Goal: Information Seeking & Learning: Find specific fact

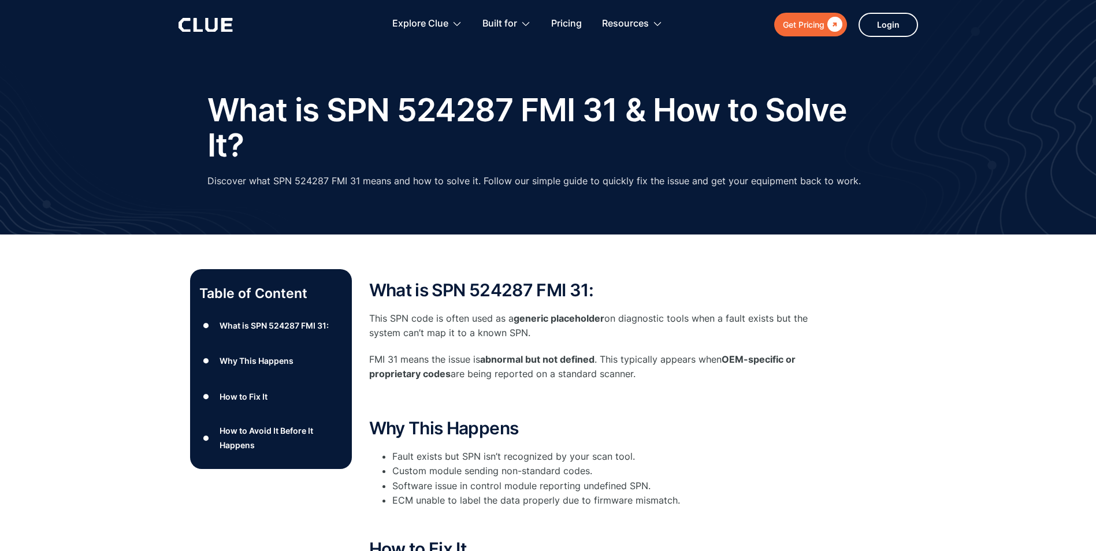
click at [654, 321] on p "This SPN code is often used as a generic placeholder on diagnostic tools when a…" at bounding box center [600, 325] width 462 height 29
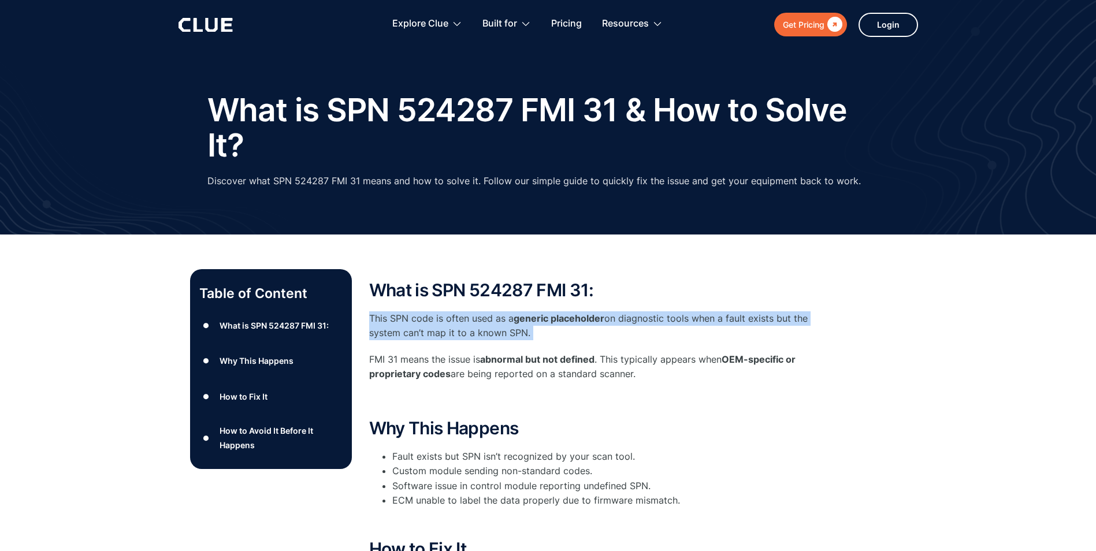
click at [654, 321] on p "This SPN code is often used as a generic placeholder on diagnostic tools when a…" at bounding box center [600, 325] width 462 height 29
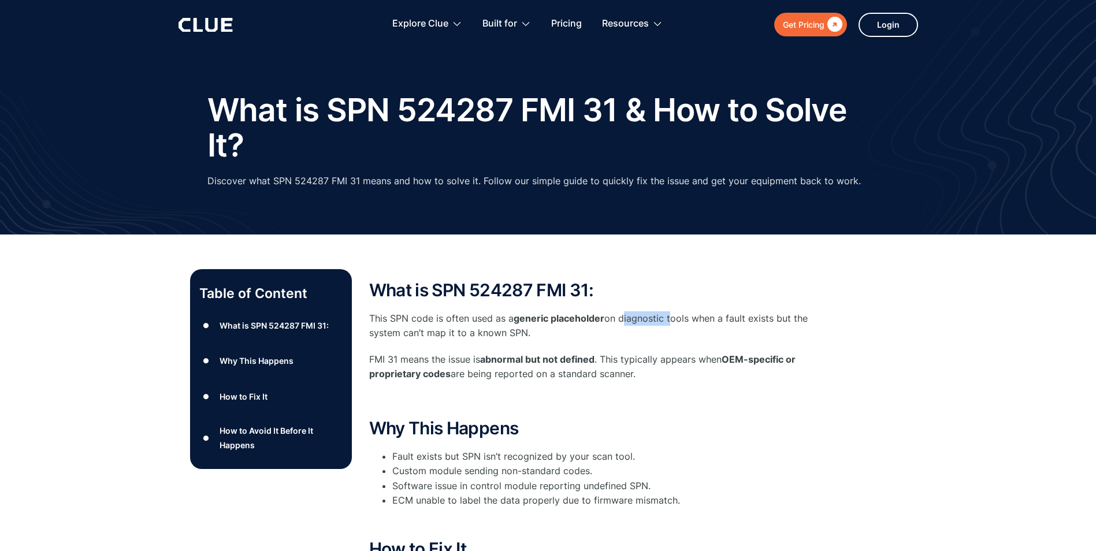
click at [654, 321] on p "This SPN code is often used as a generic placeholder on diagnostic tools when a…" at bounding box center [600, 325] width 462 height 29
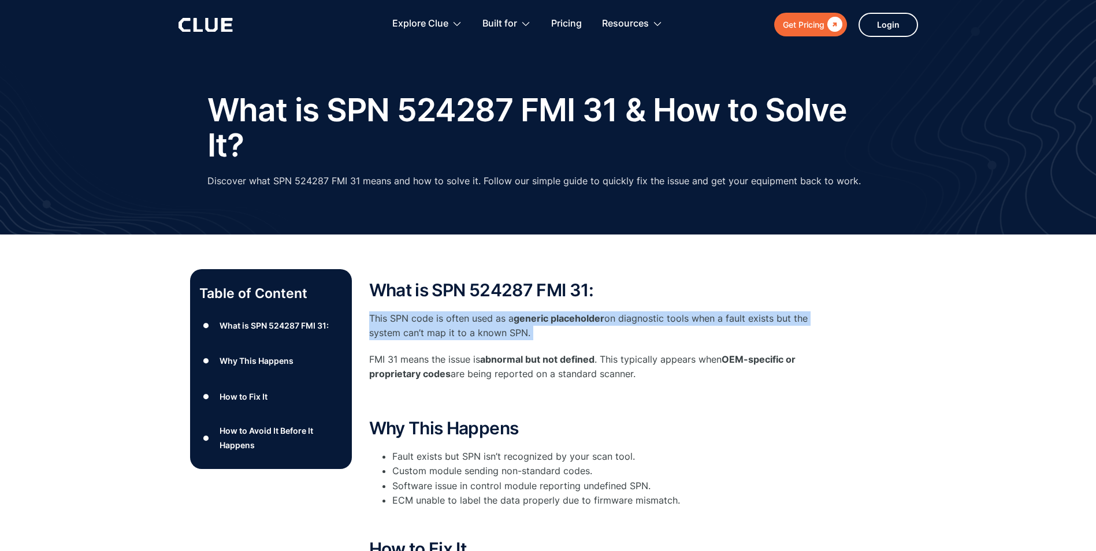
click at [654, 321] on p "This SPN code is often used as a generic placeholder on diagnostic tools when a…" at bounding box center [600, 325] width 462 height 29
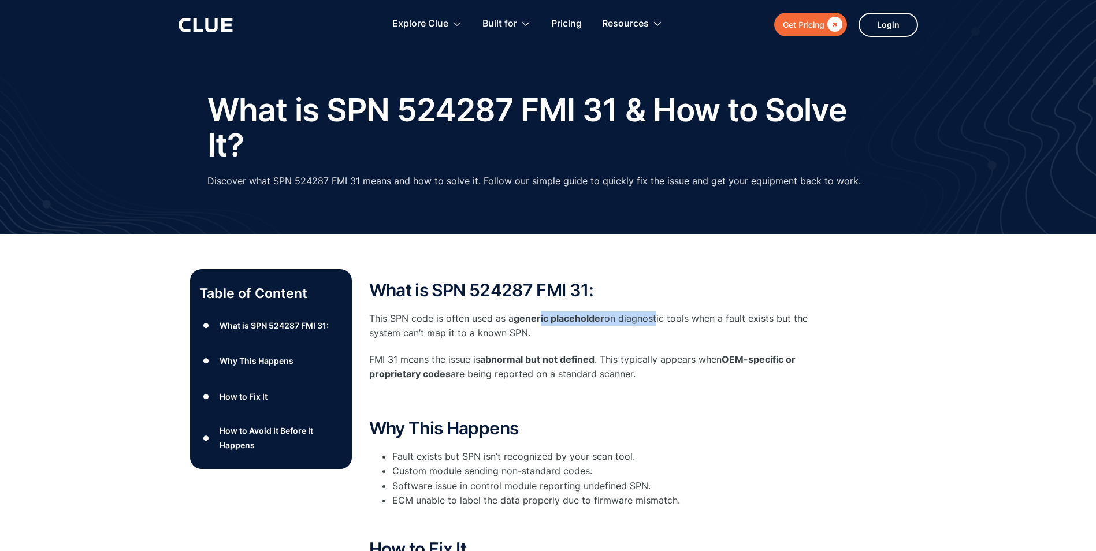
drag, startPoint x: 654, startPoint y: 321, endPoint x: 543, endPoint y: 318, distance: 111.5
click at [543, 318] on p "This SPN code is often used as a generic placeholder on diagnostic tools when a…" at bounding box center [600, 325] width 462 height 29
click at [543, 318] on strong "generic placeholder" at bounding box center [559, 319] width 91 height 12
drag, startPoint x: 543, startPoint y: 318, endPoint x: 630, endPoint y: 325, distance: 88.1
click at [630, 325] on p "This SPN code is often used as a generic placeholder on diagnostic tools when a…" at bounding box center [600, 325] width 462 height 29
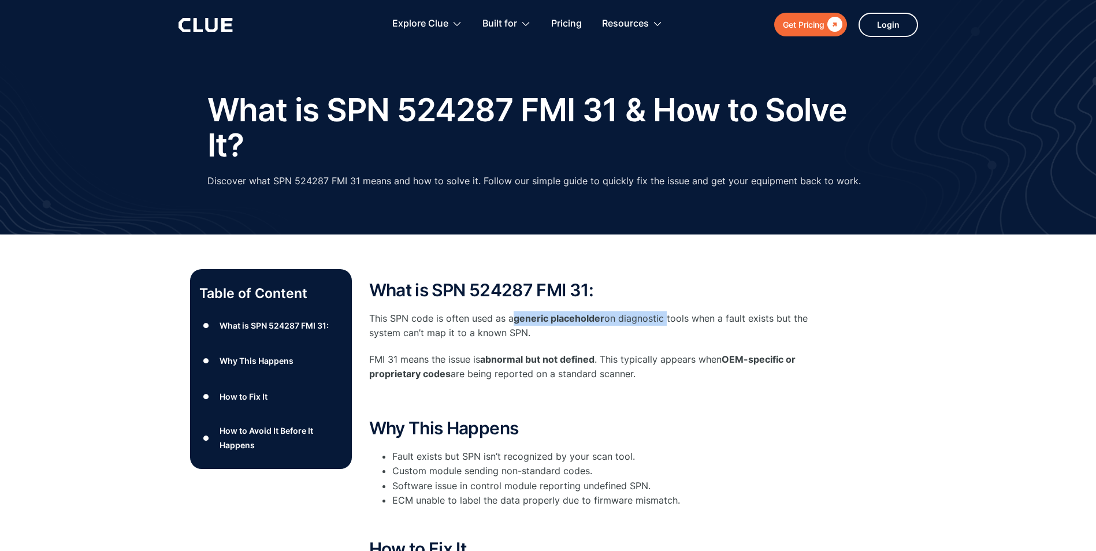
click at [630, 325] on p "This SPN code is often used as a generic placeholder on diagnostic tools when a…" at bounding box center [600, 325] width 462 height 29
drag, startPoint x: 630, startPoint y: 325, endPoint x: 517, endPoint y: 320, distance: 113.4
click at [517, 320] on p "This SPN code is often used as a generic placeholder on diagnostic tools when a…" at bounding box center [600, 325] width 462 height 29
click at [517, 320] on strong "generic placeholder" at bounding box center [559, 319] width 91 height 12
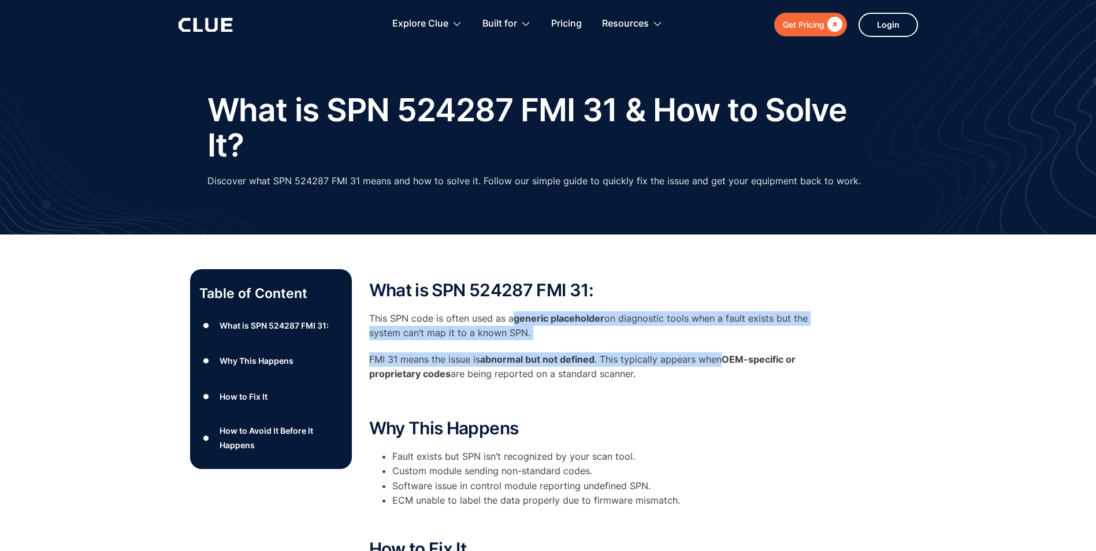
drag, startPoint x: 517, startPoint y: 320, endPoint x: 716, endPoint y: 351, distance: 201.1
click at [716, 351] on div "What is SPN 524287 FMI 31: This SPN code is often used as a generic placeholder…" at bounding box center [600, 344] width 462 height 127
drag, startPoint x: 563, startPoint y: 330, endPoint x: 461, endPoint y: 306, distance: 104.7
click at [461, 306] on div "What is SPN 524287 FMI 31: This SPN code is often used as a generic placeholder…" at bounding box center [600, 344] width 462 height 127
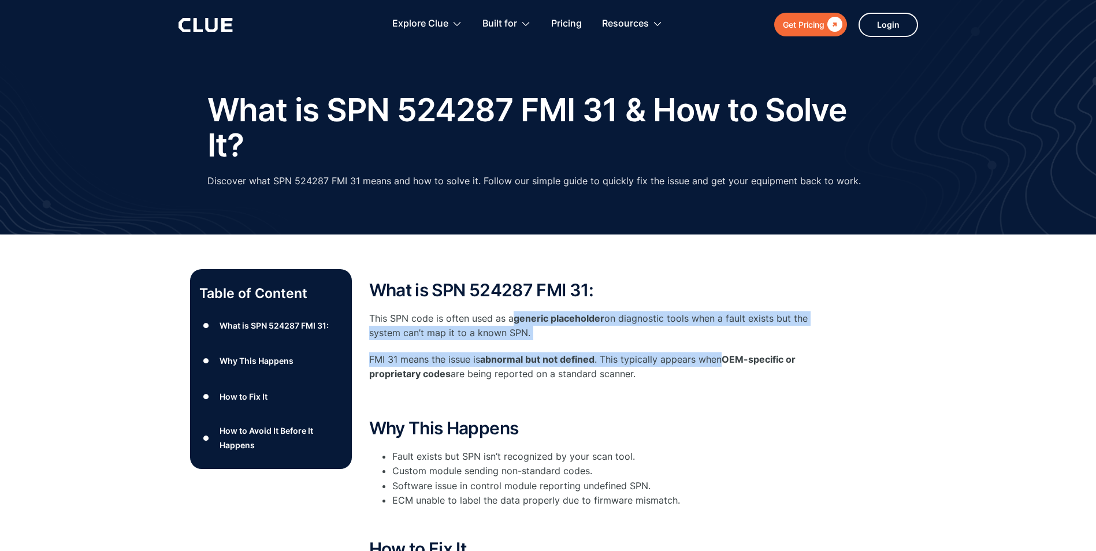
click at [461, 306] on div "What is SPN 524287 FMI 31: This SPN code is often used as a generic placeholder…" at bounding box center [600, 344] width 462 height 127
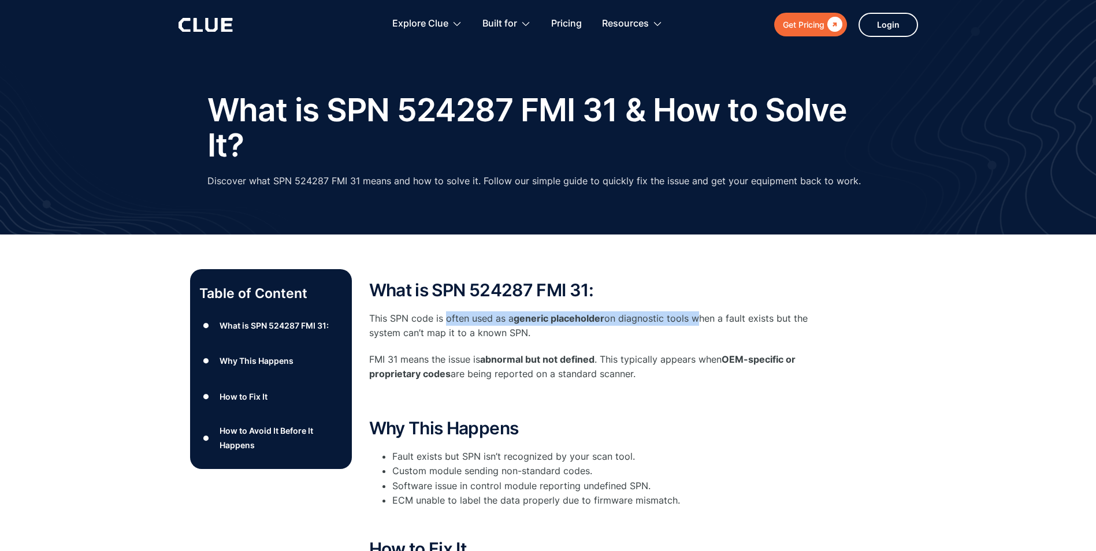
drag, startPoint x: 461, startPoint y: 306, endPoint x: 690, endPoint y: 319, distance: 229.8
click at [690, 319] on div "What is SPN 524287 FMI 31: This SPN code is often used as a generic placeholder…" at bounding box center [600, 344] width 462 height 127
click at [690, 319] on p "This SPN code is often used as a generic placeholder on diagnostic tools when a…" at bounding box center [600, 325] width 462 height 29
drag, startPoint x: 690, startPoint y: 319, endPoint x: 563, endPoint y: 317, distance: 127.7
click at [563, 317] on p "This SPN code is often used as a generic placeholder on diagnostic tools when a…" at bounding box center [600, 325] width 462 height 29
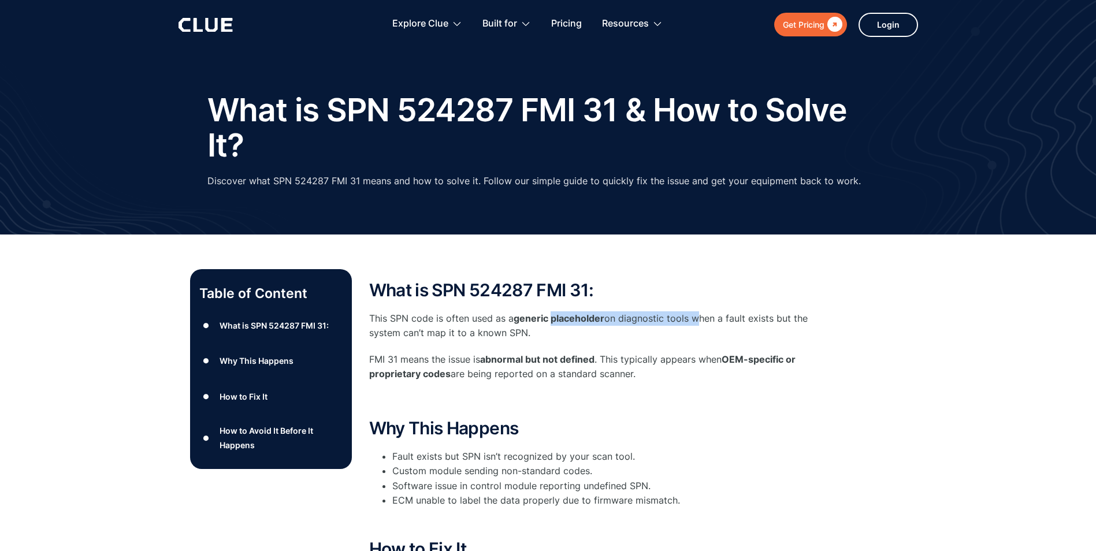
click at [563, 317] on strong "generic placeholder" at bounding box center [559, 319] width 91 height 12
